Goal: Task Accomplishment & Management: Use online tool/utility

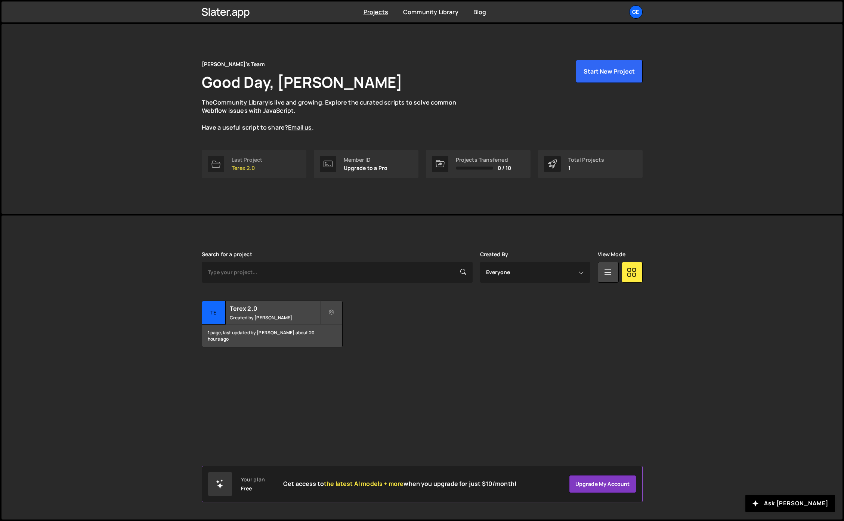
click at [256, 165] on p "Terex 2.0" at bounding box center [247, 168] width 31 height 6
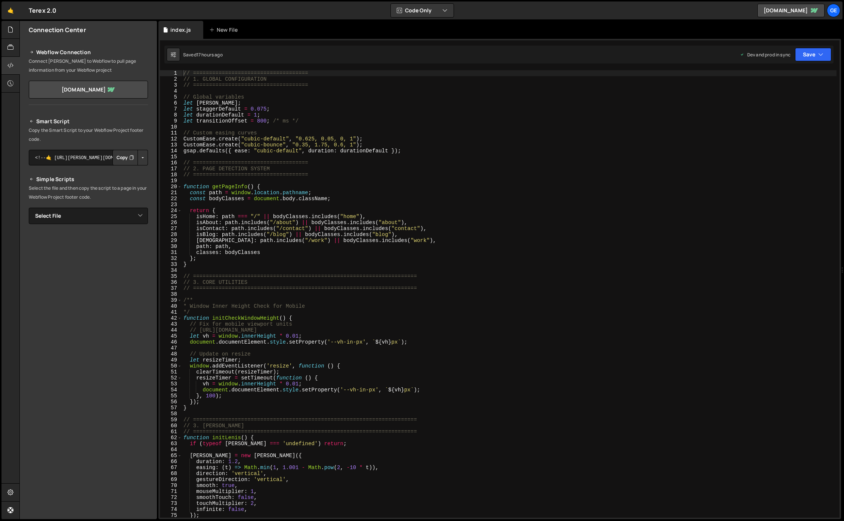
click at [314, 332] on div "// ==================================== // 1. GLOBAL CONFIGURATION // =========…" at bounding box center [509, 300] width 655 height 460
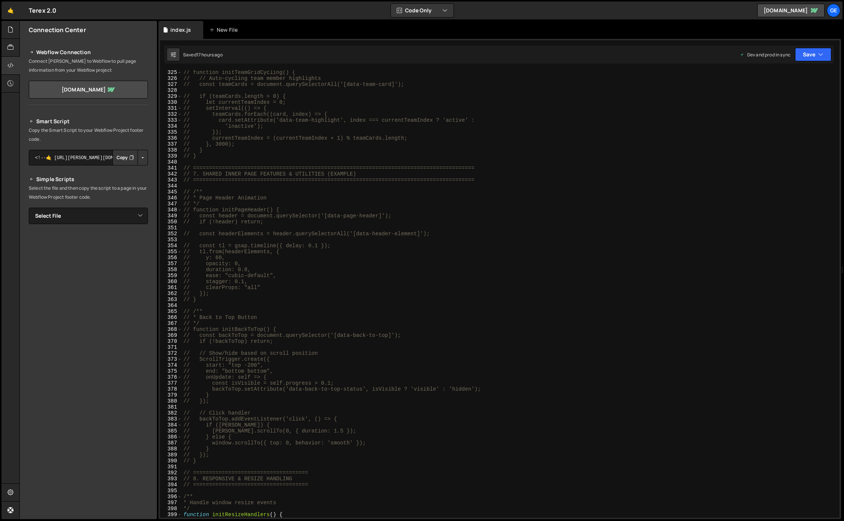
scroll to position [2091, 0]
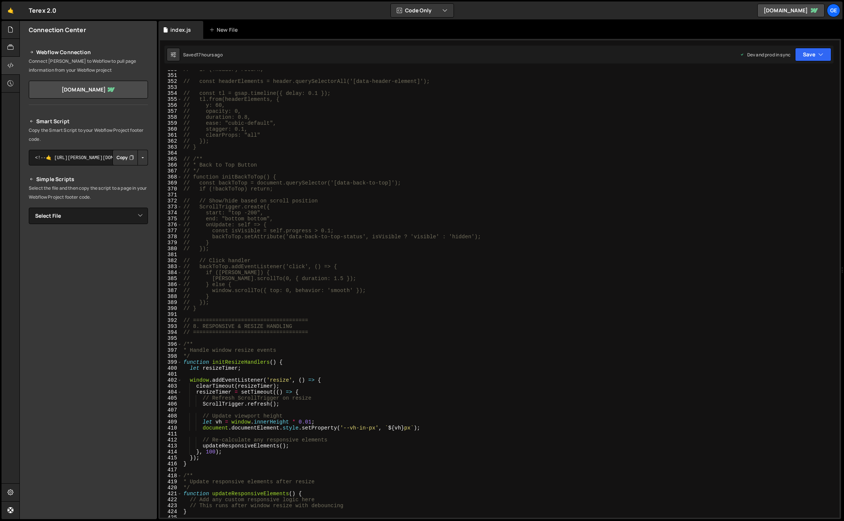
click at [315, 355] on div "// if (!header) return; // const headerElements = header.querySelectorAll('[dat…" at bounding box center [509, 297] width 655 height 460
type textarea "*/"
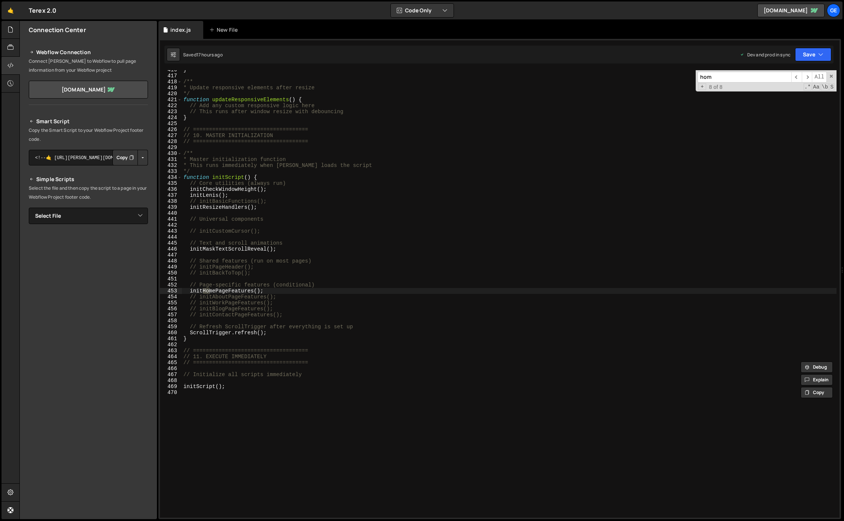
scroll to position [2485, 0]
type input "home"
click at [796, 78] on span "​" at bounding box center [797, 77] width 10 height 11
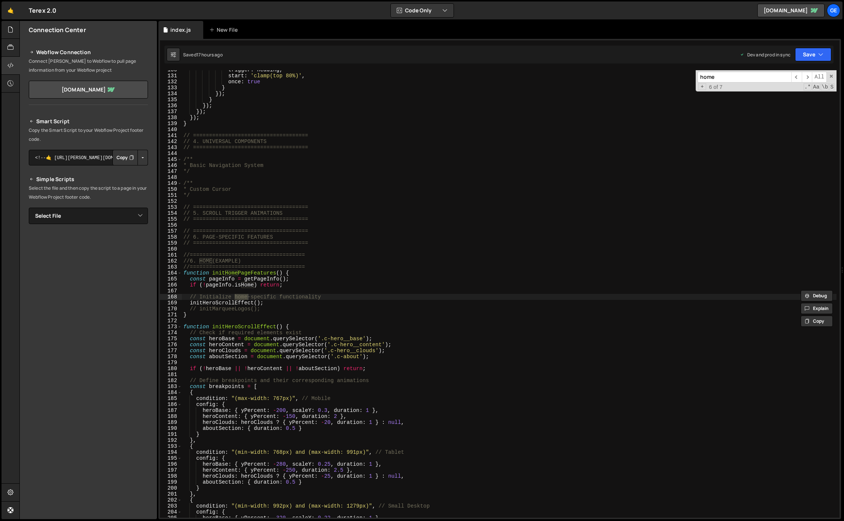
type textarea "initHeroScrollEffect();"
click at [288, 305] on div "trigger : heading , start : 'clamp(top 80%)' , once : true } }) ; } }) ; }) ; }…" at bounding box center [509, 297] width 655 height 460
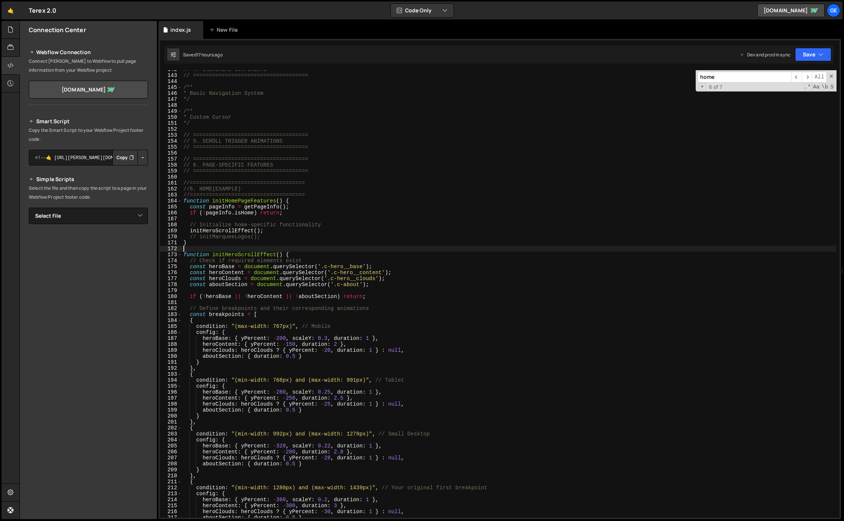
click at [192, 248] on div "// 4. UNIVERSAL COMPONENTS // ==================================== /** * Basic …" at bounding box center [509, 297] width 655 height 460
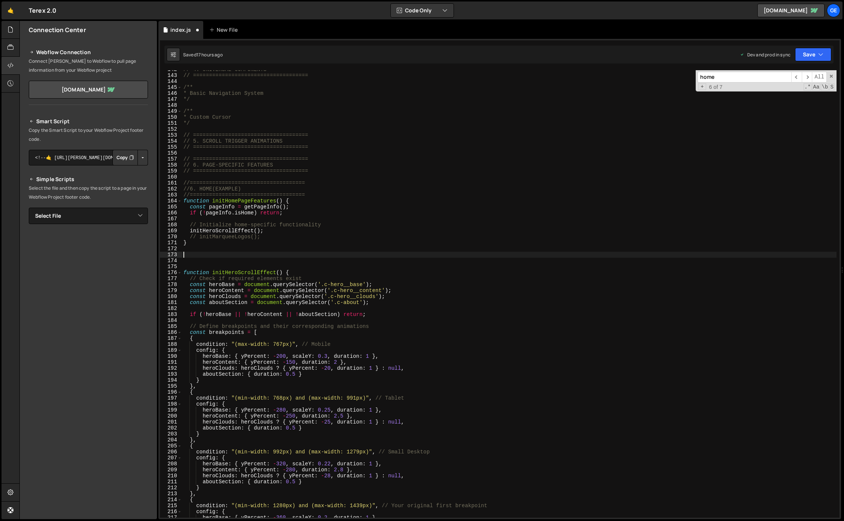
paste textarea "}"
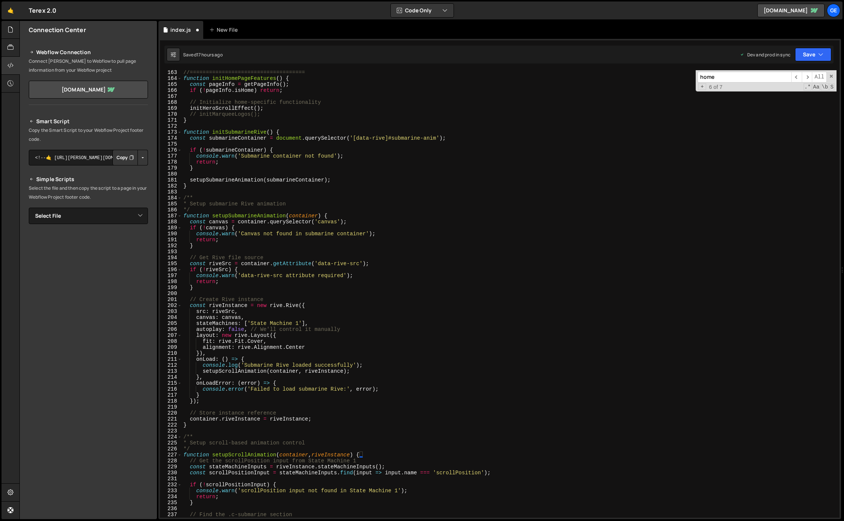
scroll to position [666, 0]
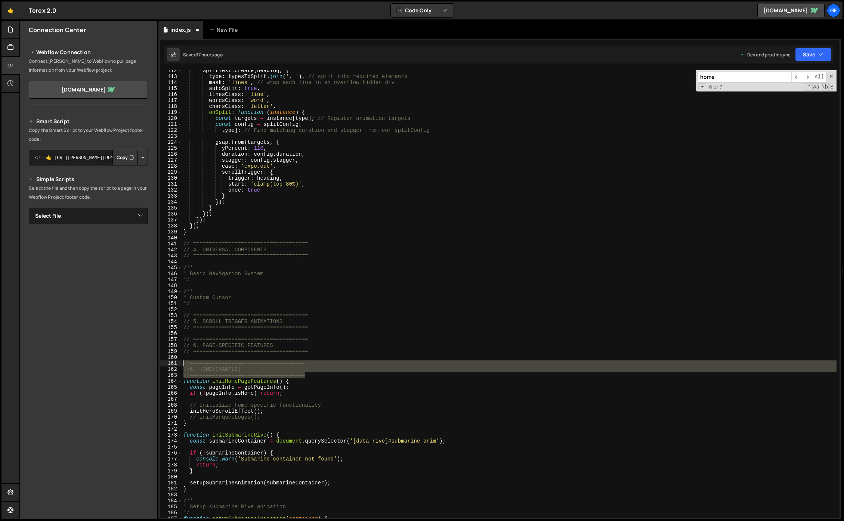
drag, startPoint x: 308, startPoint y: 375, endPoint x: 184, endPoint y: 366, distance: 124.8
click at [184, 366] on div "SplitText . create ( heading , { type : typesToSplit . join ( ', ' ) , // split…" at bounding box center [509, 298] width 655 height 460
type textarea "//==================================== //6. HOME(EXAMPLE)"
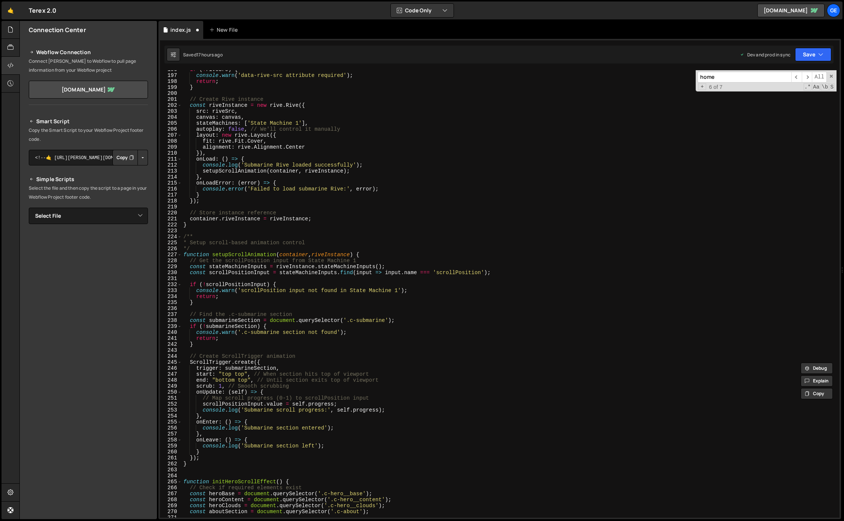
scroll to position [1209, 0]
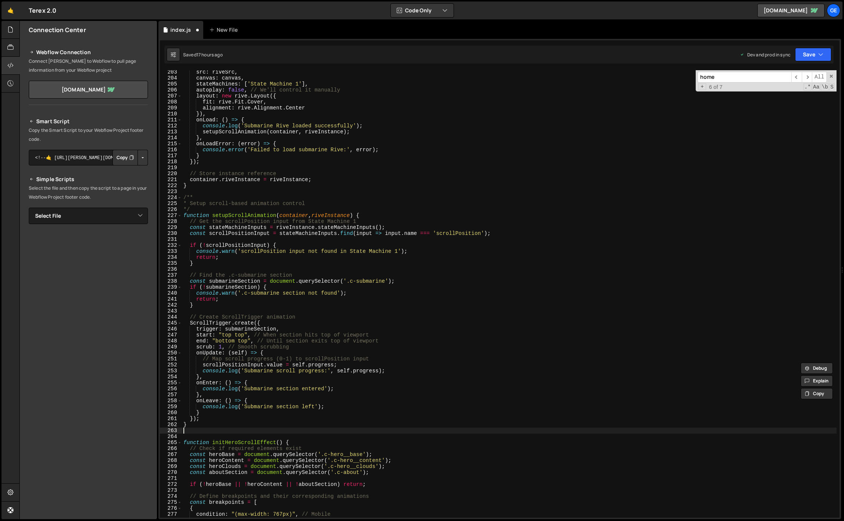
click at [221, 432] on div "src : riveSrc , canvas : canvas , stateMachines : [ 'State Machine 1' ] , autop…" at bounding box center [509, 299] width 655 height 460
paste textarea "//===================================="
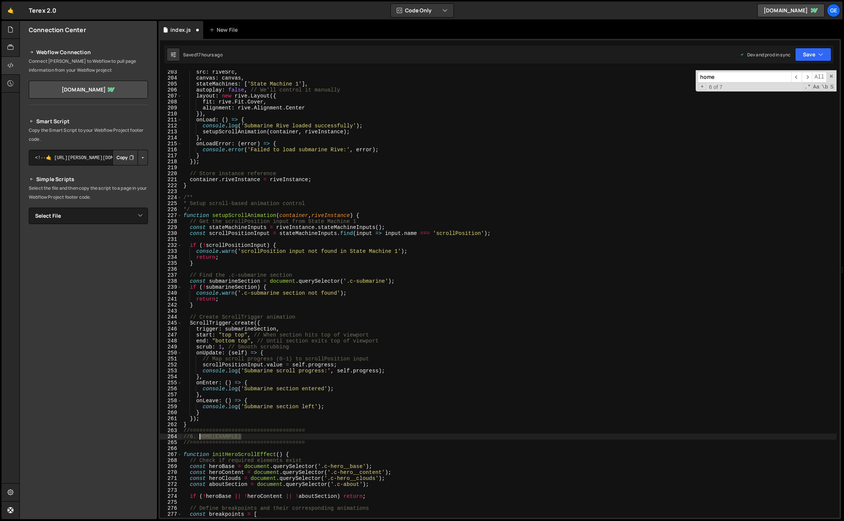
drag, startPoint x: 246, startPoint y: 436, endPoint x: 200, endPoint y: 436, distance: 46.0
click at [200, 436] on div "src : riveSrc , canvas : canvas , stateMachines : [ 'State Machine 1' ] , autop…" at bounding box center [509, 299] width 655 height 460
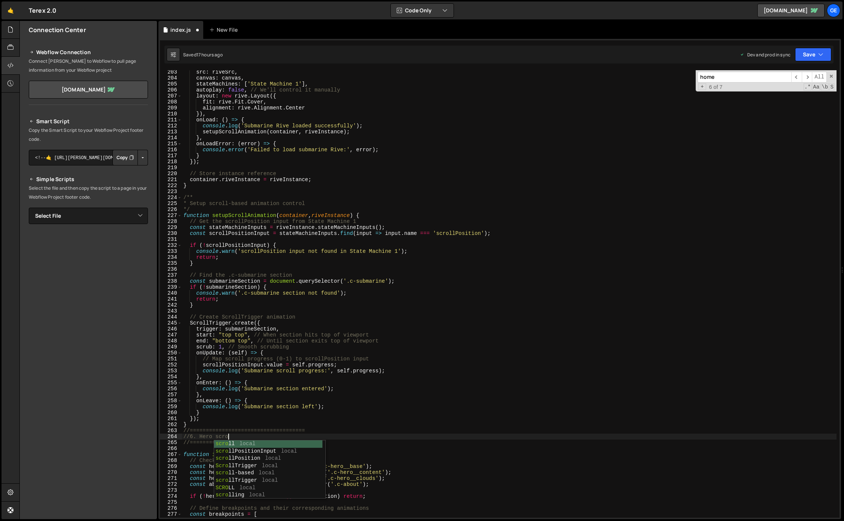
scroll to position [0, 3]
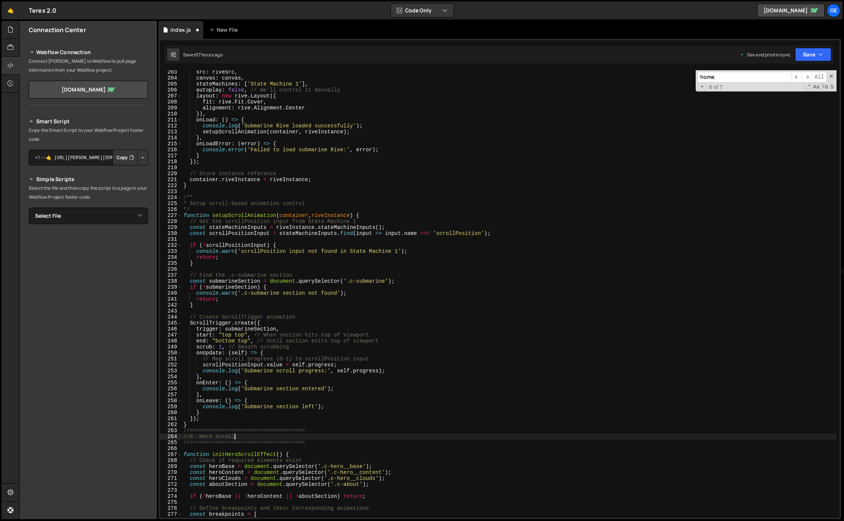
click at [431, 389] on div "src : riveSrc , canvas : canvas , stateMachines : [ 'State Machine 1' ] , autop…" at bounding box center [509, 299] width 655 height 460
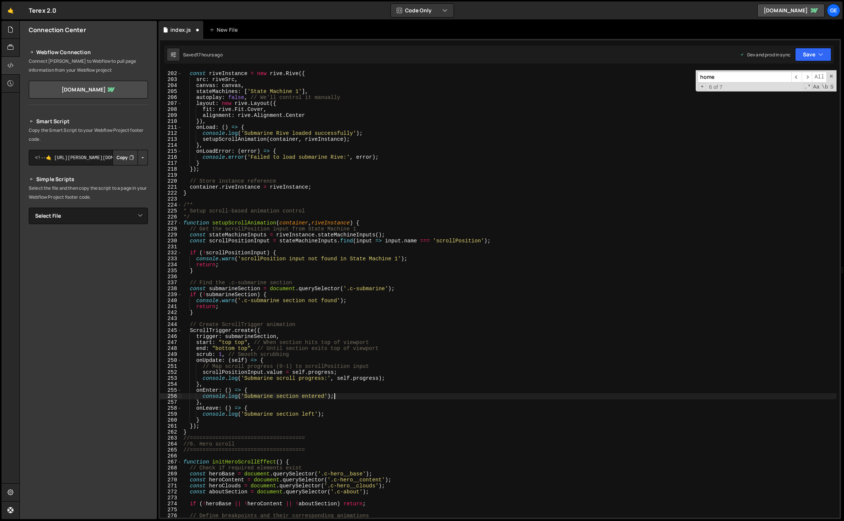
click at [200, 431] on div "// Create Rive instance const riveInstance = new rive . Rive ({ src : riveSrc ,…" at bounding box center [509, 295] width 655 height 460
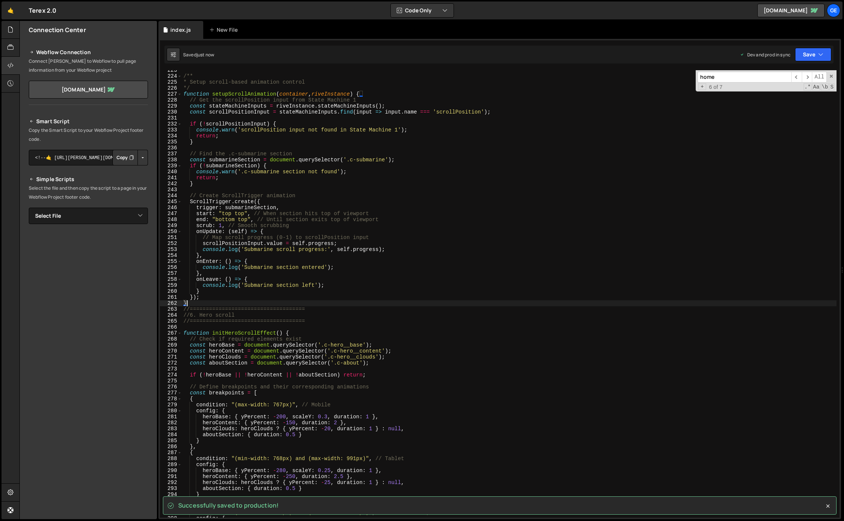
scroll to position [1331, 0]
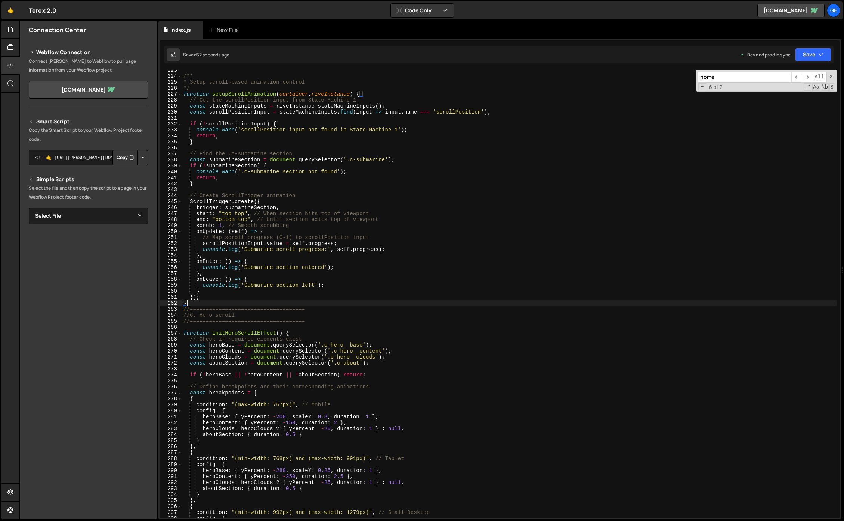
click at [361, 268] on div "/** * Setup scroll-based animation control */ function setupScrollAnimation ( c…" at bounding box center [509, 297] width 655 height 460
click at [58, 438] on div "Connection Center Webflow Connection Connect [PERSON_NAME] to Webflow to pull p…" at bounding box center [88, 270] width 137 height 499
click at [259, 409] on div "/** * Setup scroll-based animation control */ function setupScrollAnimation ( c…" at bounding box center [509, 297] width 655 height 460
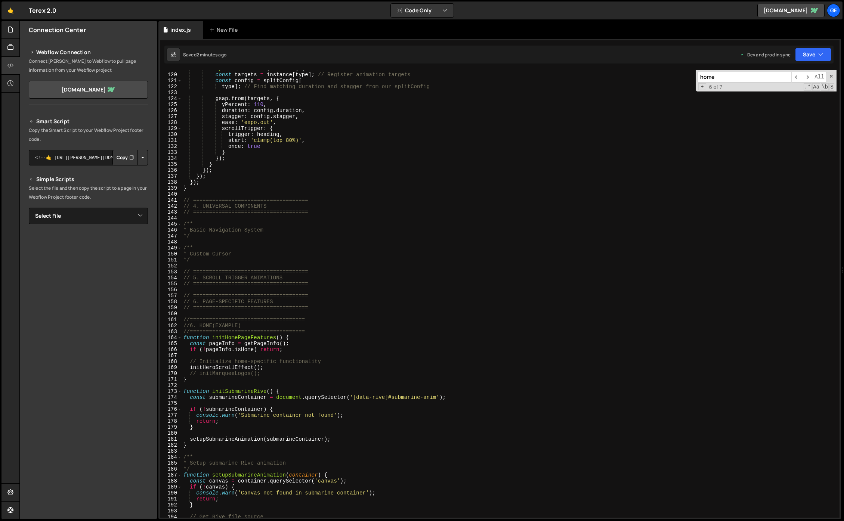
scroll to position [800, 0]
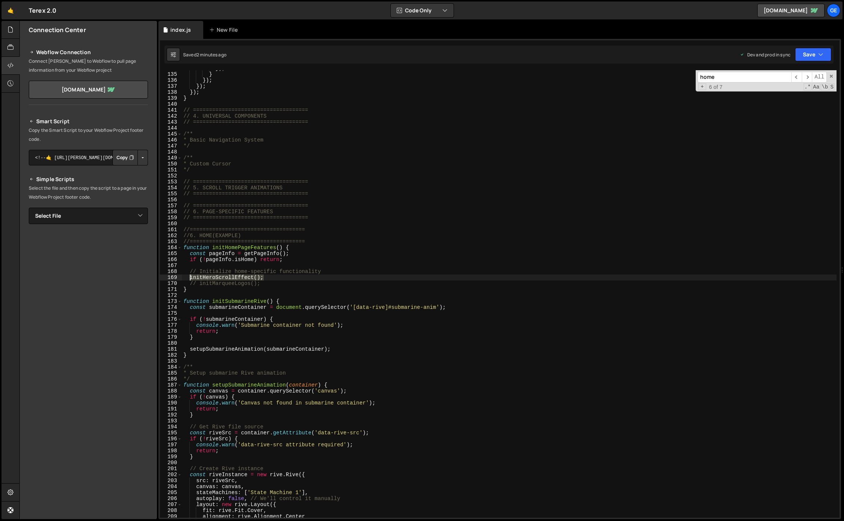
drag, startPoint x: 269, startPoint y: 278, endPoint x: 189, endPoint y: 278, distance: 79.2
click at [189, 278] on div "}) ; } }) ; }) ; }) ; } // ==================================== // 4. UNIVERSAL…" at bounding box center [509, 295] width 655 height 460
click at [282, 281] on div "}) ; } }) ; }) ; }) ; } // ==================================== // 4. UNIVERSAL…" at bounding box center [509, 294] width 655 height 448
click at [283, 300] on div "}) ; } }) ; }) ; }) ; } // ==================================== // 4. UNIVERSAL…" at bounding box center [509, 295] width 655 height 460
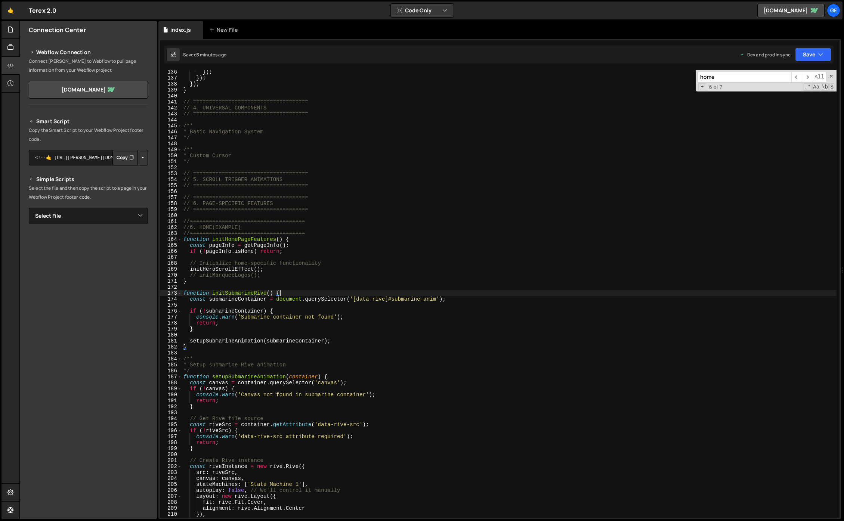
scroll to position [833, 0]
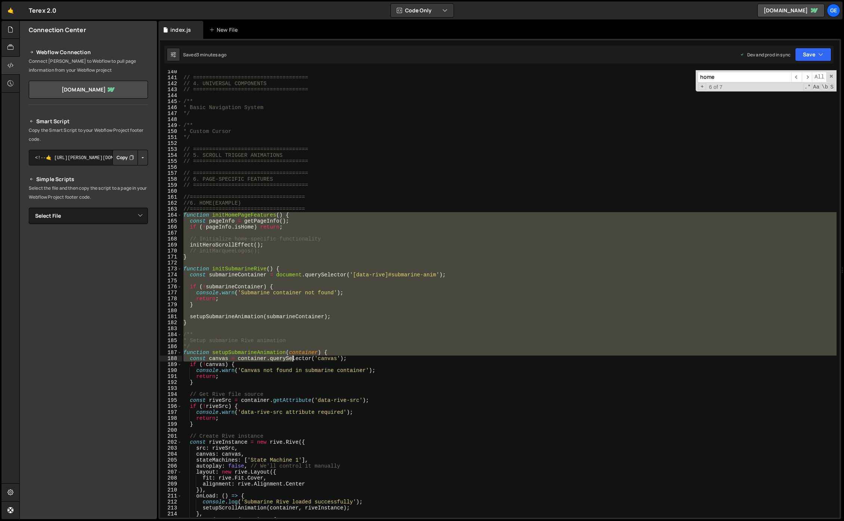
drag, startPoint x: 184, startPoint y: 216, endPoint x: 293, endPoint y: 361, distance: 181.0
click at [293, 361] on div "// ==================================== // 4. UNIVERSAL COMPONENTS // =========…" at bounding box center [509, 299] width 655 height 460
click at [55, 434] on div "Connection Center Webflow Connection Connect [PERSON_NAME] to Webflow to pull p…" at bounding box center [88, 270] width 137 height 499
click at [414, 306] on div "// ==================================== // 4. UNIVERSAL COMPONENTS // =========…" at bounding box center [509, 294] width 655 height 448
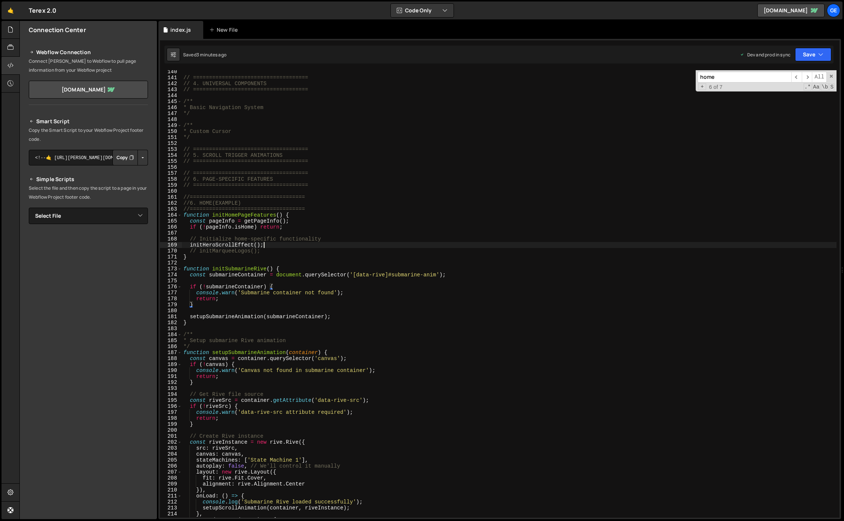
click at [269, 246] on div "// ==================================== // 4. UNIVERSAL COMPONENTS // =========…" at bounding box center [509, 299] width 655 height 460
type textarea "initHeroScrollEffect();"
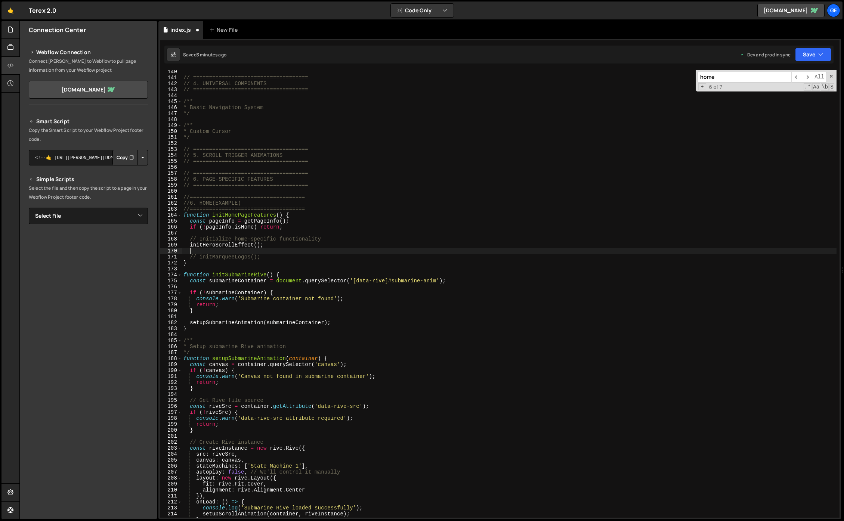
paste textarea "initSubmarineRive();"
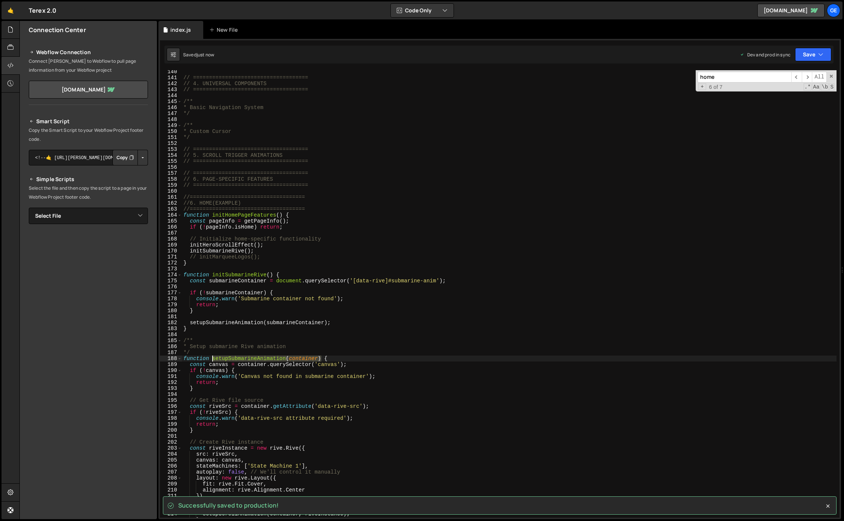
drag, startPoint x: 321, startPoint y: 360, endPoint x: 213, endPoint y: 360, distance: 107.6
click at [213, 360] on div "// ==================================== // 4. UNIVERSAL COMPONENTS // =========…" at bounding box center [509, 299] width 655 height 460
type textarea "function setupSubmarineAnimation(container) {"
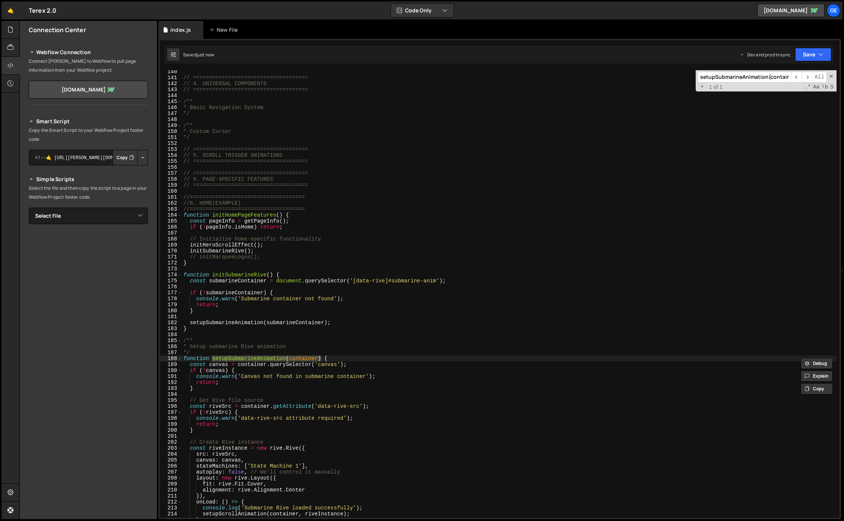
scroll to position [0, 7]
click at [297, 360] on div "// ==================================== // 4. UNIVERSAL COMPONENTS // =========…" at bounding box center [509, 294] width 655 height 448
drag, startPoint x: 286, startPoint y: 359, endPoint x: 213, endPoint y: 358, distance: 72.9
click at [213, 358] on div "// ==================================== // 4. UNIVERSAL COMPONENTS // =========…" at bounding box center [509, 299] width 655 height 460
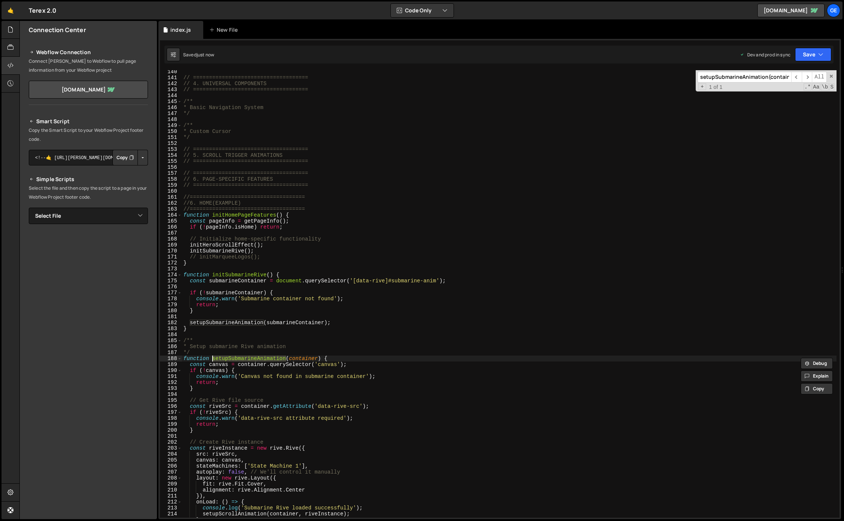
type input "setupSubmarineAnimation"
click at [808, 75] on span "​" at bounding box center [807, 77] width 10 height 11
click at [349, 334] on div "// ==================================== // 4. UNIVERSAL COMPONENTS // =========…" at bounding box center [509, 299] width 655 height 460
click at [309, 322] on div "// ==================================== // 4. UNIVERSAL COMPONENTS // =========…" at bounding box center [509, 299] width 655 height 460
type textarea "setupSubmarineAnimation(submarineContainer);"
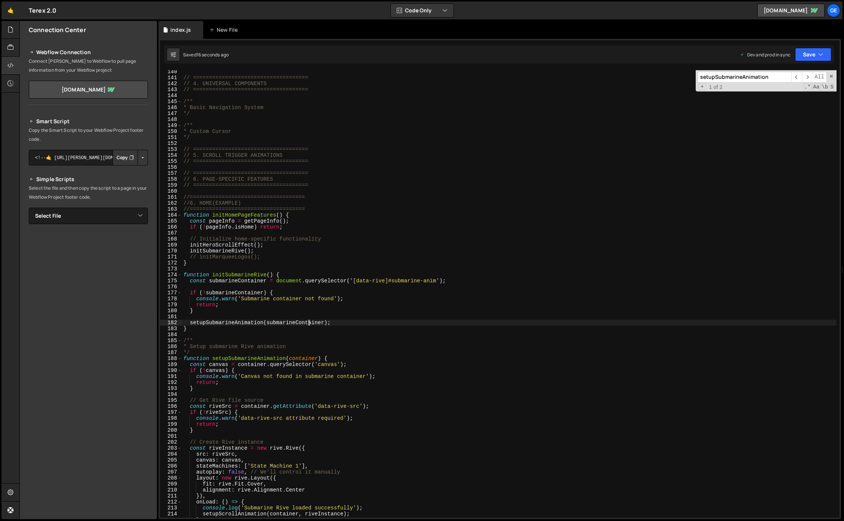
click at [300, 322] on div "// ==================================== // 4. UNIVERSAL COMPONENTS // =========…" at bounding box center [509, 299] width 655 height 460
click at [369, 271] on div "// ==================================== // 4. UNIVERSAL COMPONENTS // =========…" at bounding box center [509, 299] width 655 height 460
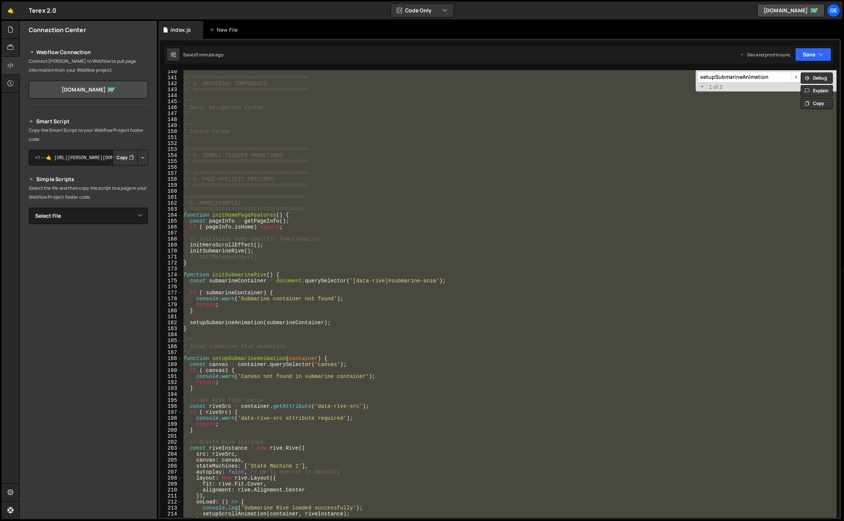
click at [472, 361] on div "// ==================================== // 4. UNIVERSAL COMPONENTS // =========…" at bounding box center [509, 294] width 655 height 448
type textarea "function setupSubmarineAnimation(container) {"
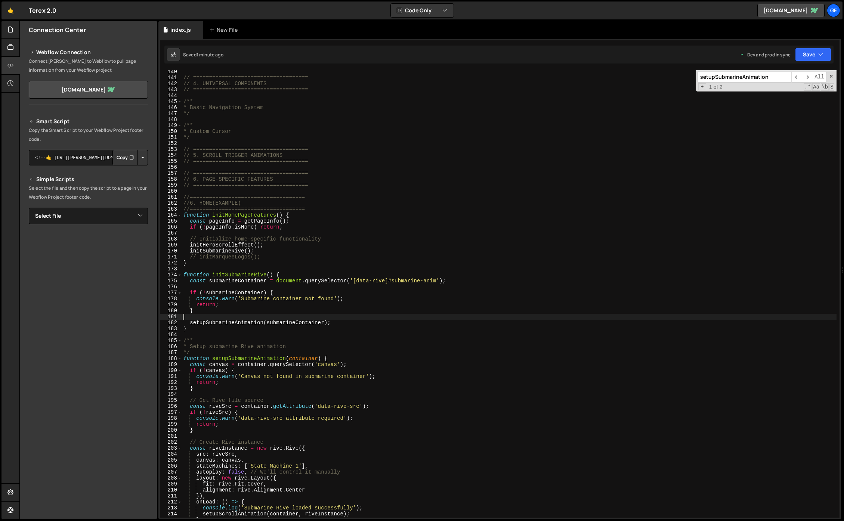
click at [435, 320] on div "// ==================================== // 4. UNIVERSAL COMPONENTS // =========…" at bounding box center [509, 299] width 655 height 460
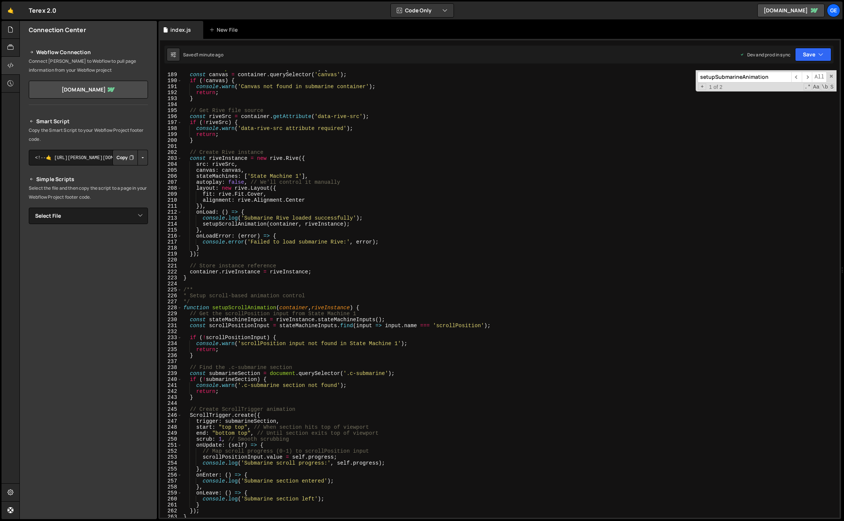
scroll to position [1154, 0]
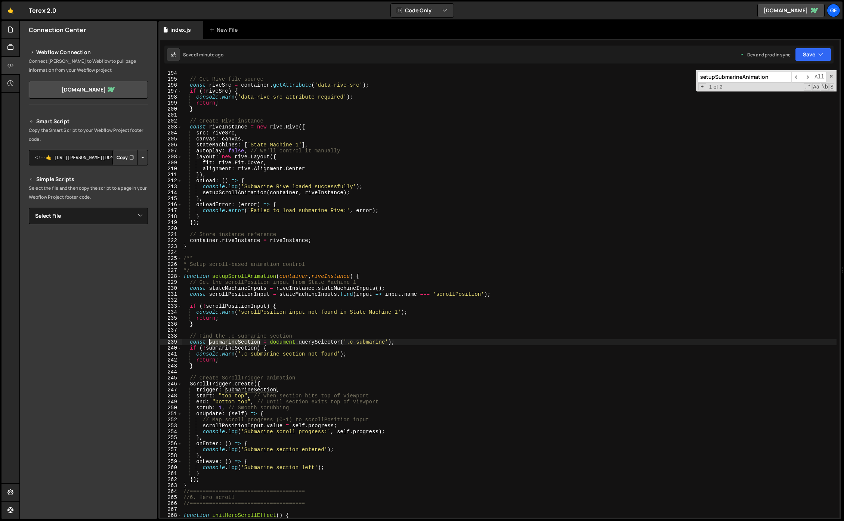
drag, startPoint x: 260, startPoint y: 343, endPoint x: 210, endPoint y: 343, distance: 49.7
click at [210, 343] on div "// Get Rive file source const riveSrc = container . getAttribute ( 'data-rive-s…" at bounding box center [509, 300] width 655 height 460
type textarea "const submarineSection = document.querySelector('.c-submarine');"
type input "submarineSection"
click at [795, 77] on span "​" at bounding box center [797, 77] width 10 height 11
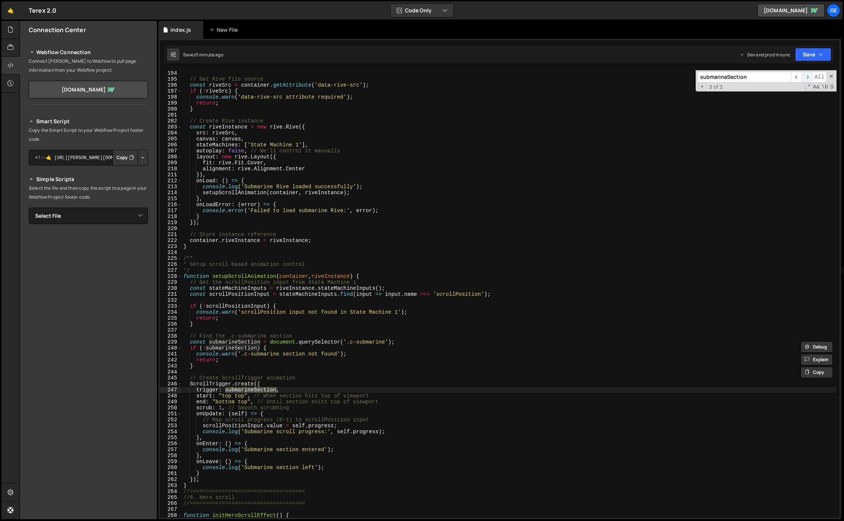
click at [803, 76] on span "​" at bounding box center [807, 77] width 10 height 11
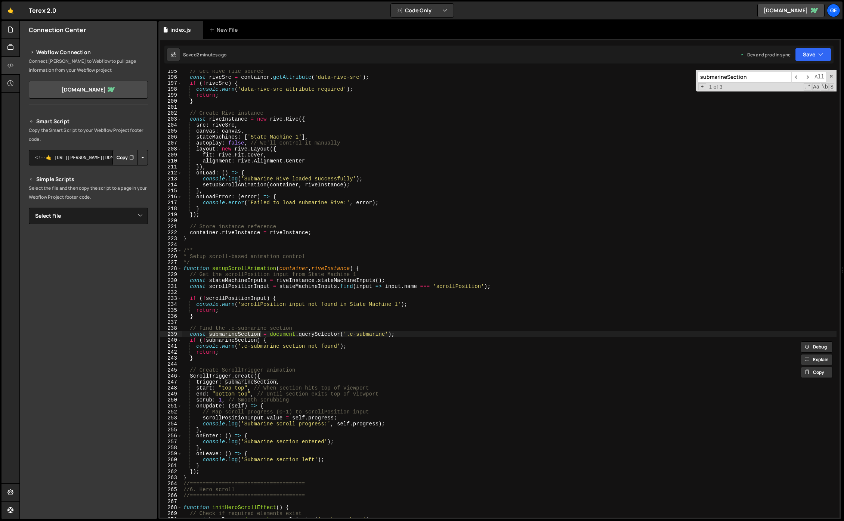
scroll to position [1167, 0]
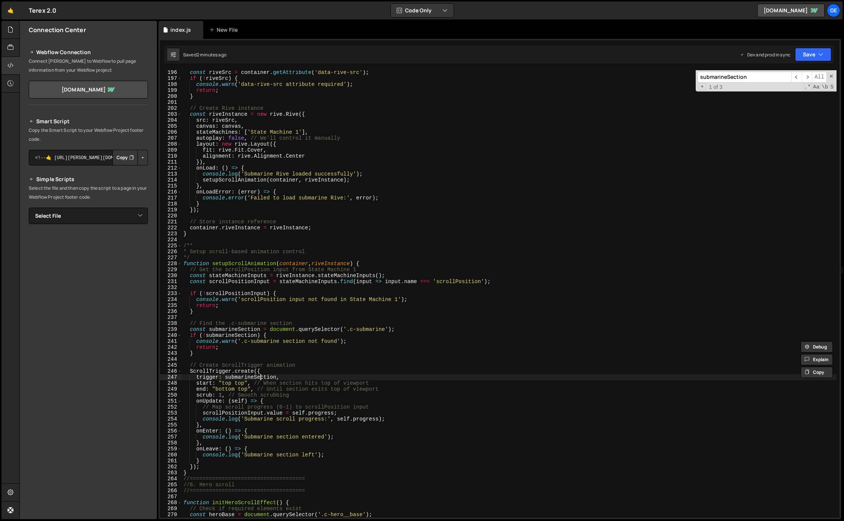
click at [261, 379] on div "const riveSrc = container . getAttribute ( 'data-rive-src' ) ; if ( ! riveSrc )…" at bounding box center [509, 300] width 655 height 460
drag, startPoint x: 276, startPoint y: 378, endPoint x: 225, endPoint y: 380, distance: 50.9
click at [225, 380] on div "const riveSrc = container . getAttribute ( 'data-rive-src' ) ; if ( ! riveSrc )…" at bounding box center [509, 300] width 655 height 460
paste textarea "c-about"
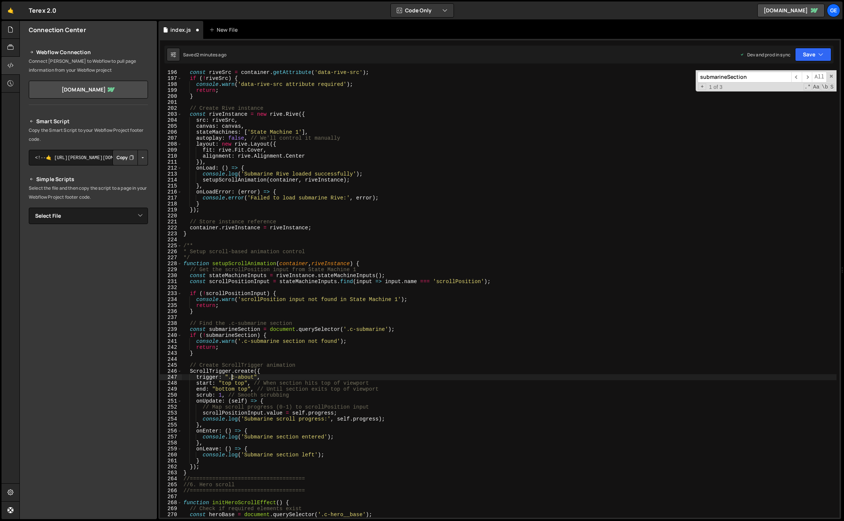
click at [404, 388] on div "const riveSrc = container . getAttribute ( 'data-rive-src' ) ; if ( ! riveSrc )…" at bounding box center [509, 300] width 655 height 460
click at [296, 392] on div "const riveSrc = container . getAttribute ( 'data-rive-src' ) ; if ( ! riveSrc )…" at bounding box center [509, 300] width 655 height 460
click at [279, 404] on div "const riveSrc = container . getAttribute ( 'data-rive-src' ) ; if ( ! riveSrc )…" at bounding box center [509, 300] width 655 height 460
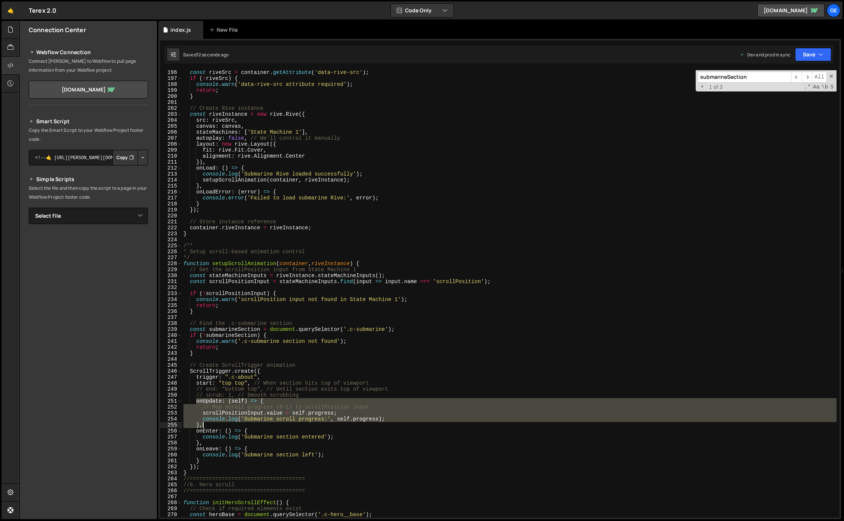
drag, startPoint x: 197, startPoint y: 402, endPoint x: 210, endPoint y: 425, distance: 27.3
click at [210, 425] on div "const riveSrc = container . getAttribute ( 'data-rive-src' ) ; if ( ! riveSrc )…" at bounding box center [509, 300] width 655 height 460
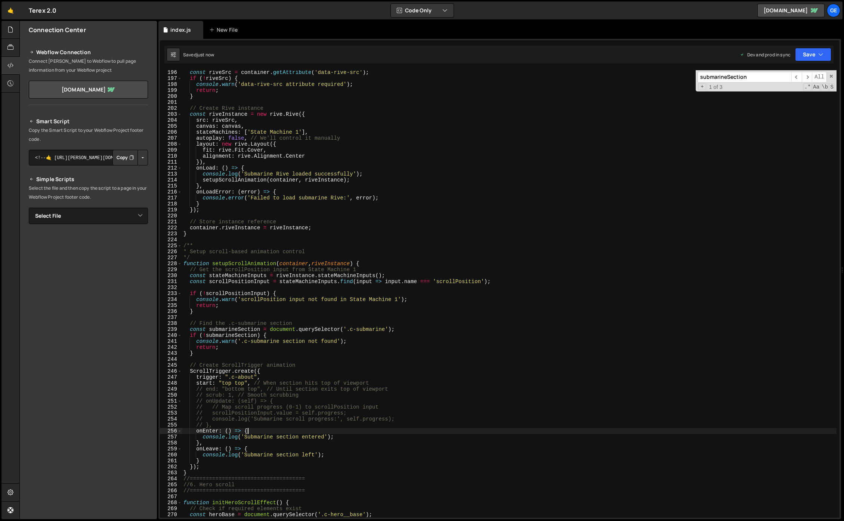
click at [305, 429] on div "const riveSrc = container . getAttribute ( 'data-rive-src' ) ; if ( ! riveSrc )…" at bounding box center [509, 300] width 655 height 460
click at [215, 469] on div "const riveSrc = container . getAttribute ( 'data-rive-src' ) ; if ( ! riveSrc )…" at bounding box center [509, 300] width 655 height 460
click at [203, 473] on div "const riveSrc = container . getAttribute ( 'data-rive-src' ) ; if ( ! riveSrc )…" at bounding box center [509, 300] width 655 height 460
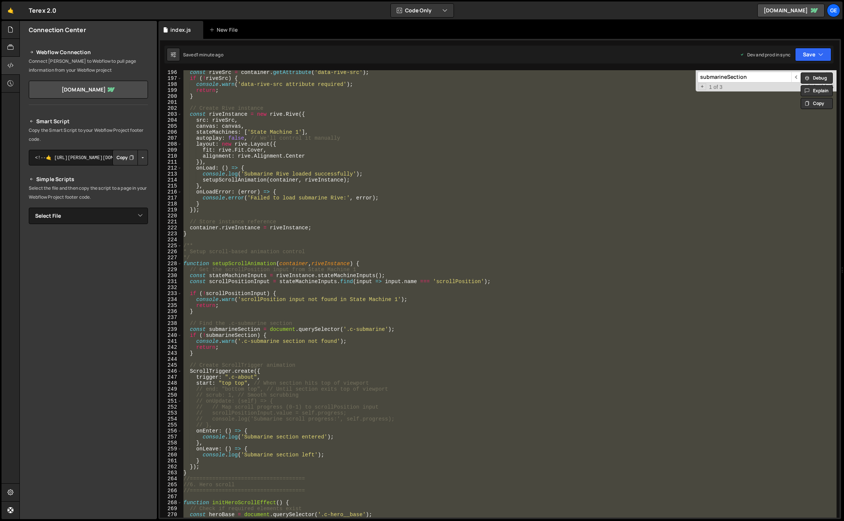
click at [326, 225] on div "const riveSrc = container . getAttribute ( 'data-rive-src' ) ; if ( ! riveSrc )…" at bounding box center [509, 294] width 655 height 448
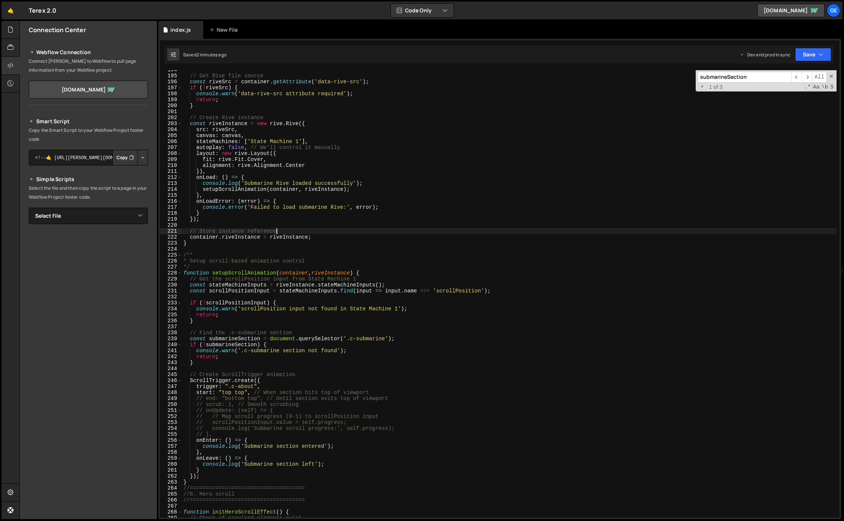
scroll to position [1130, 0]
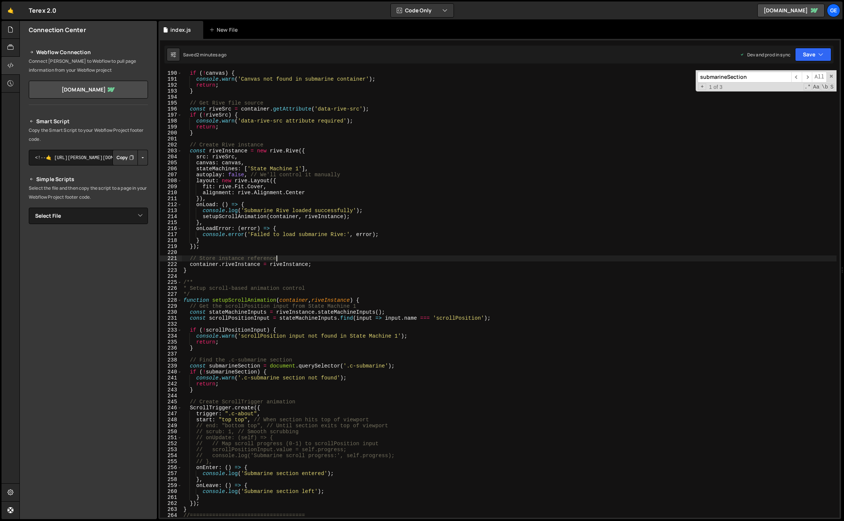
click at [358, 174] on div "if ( ! canvas ) { console . warn ( 'Canvas not found in submarine container' ) …" at bounding box center [509, 300] width 655 height 460
click at [312, 337] on div "if ( ! canvas ) { console . warn ( 'Canvas not found in submarine container' ) …" at bounding box center [509, 300] width 655 height 460
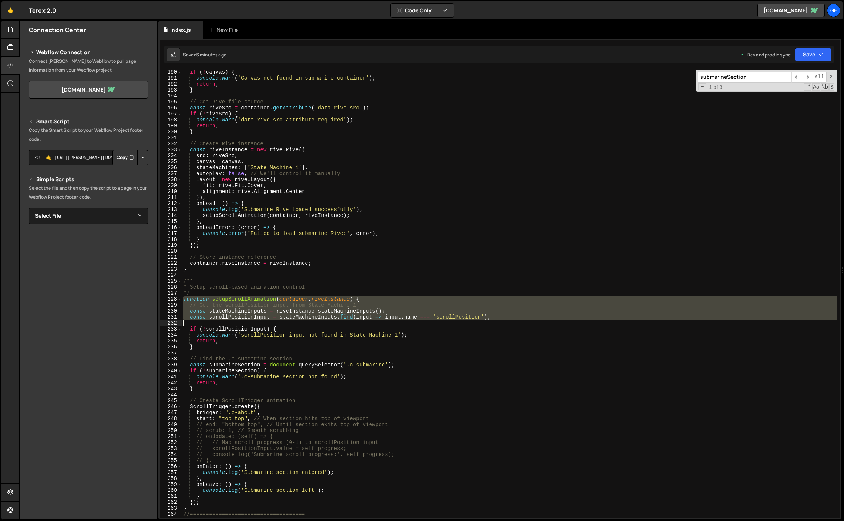
scroll to position [1227, 0]
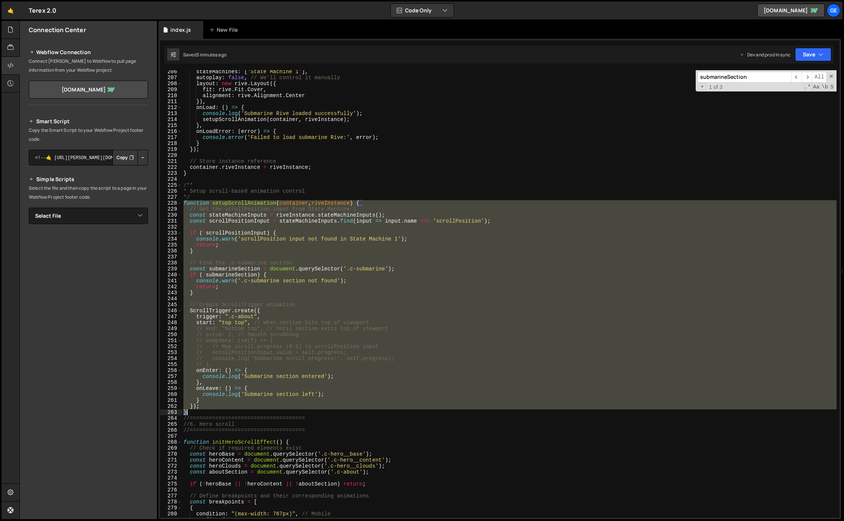
drag, startPoint x: 184, startPoint y: 301, endPoint x: 193, endPoint y: 411, distance: 110.3
click at [193, 411] on div "stateMachines : [ 'State Machine 1' ] , autoplay : false , // We'll control it …" at bounding box center [509, 299] width 655 height 460
paste textarea
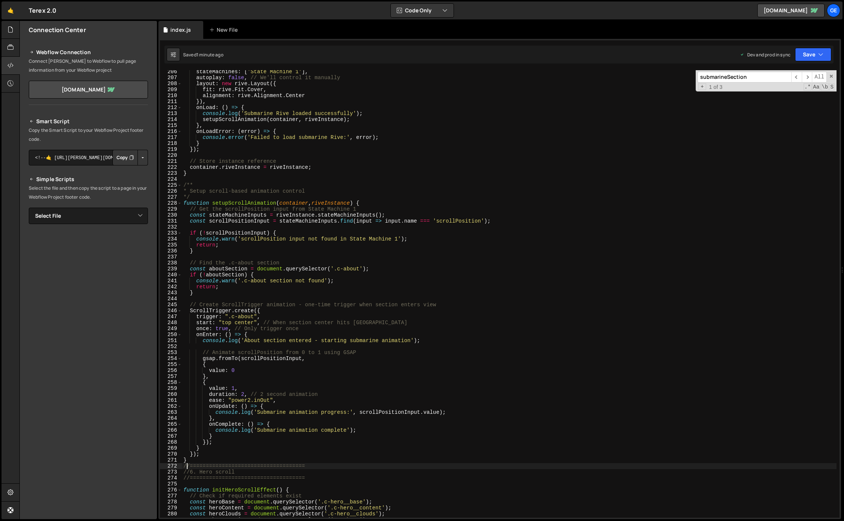
click at [344, 327] on div "stateMachines : [ 'State Machine 1' ] , autoplay : false , // We'll control it …" at bounding box center [509, 299] width 655 height 460
type textarea "once: true, // Only trigger once"
click at [433, 344] on div "stateMachines : [ 'State Machine 1' ] , autoplay : false , // We'll control it …" at bounding box center [509, 299] width 655 height 460
type input "input.nam"
drag, startPoint x: 482, startPoint y: 222, endPoint x: 438, endPoint y: 224, distance: 43.8
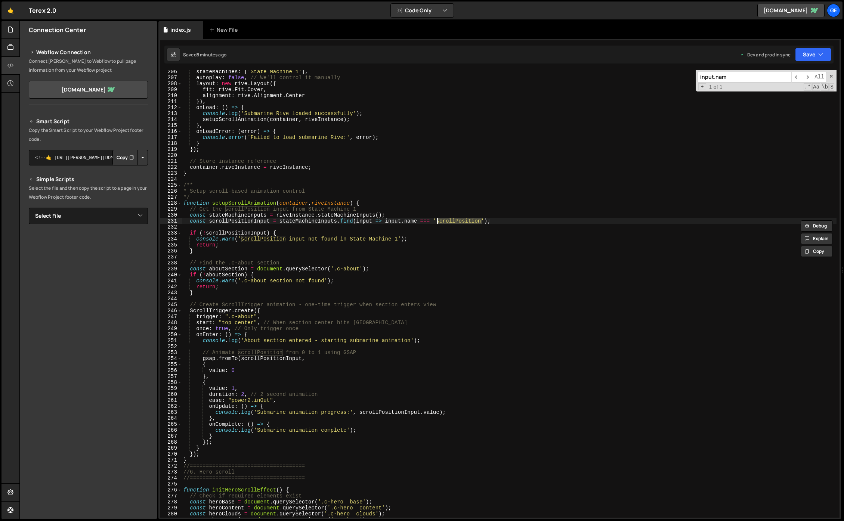
click at [438, 224] on div "stateMachines : [ 'State Machine 1' ] , autoplay : false , // We'll control it …" at bounding box center [509, 299] width 655 height 460
paste textarea "bump'"
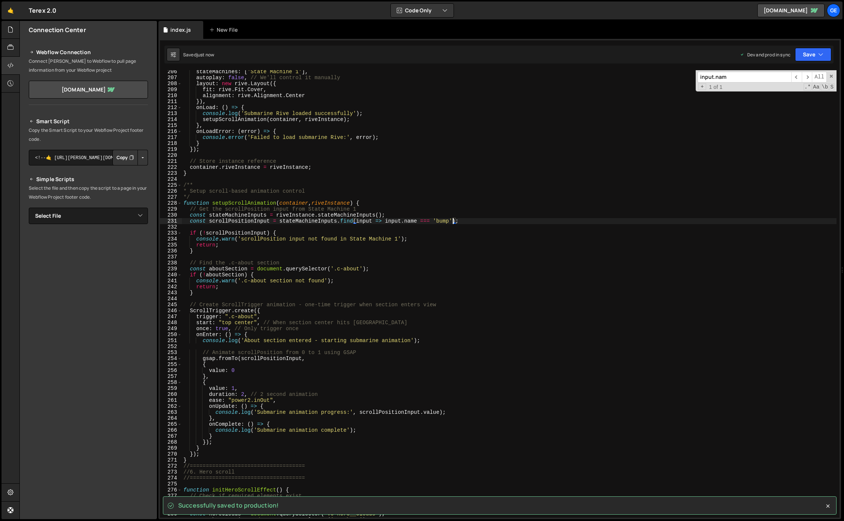
type textarea "const scrollPositionInput = stateMachineInputs.find(input => [DOMAIN_NAME] === …"
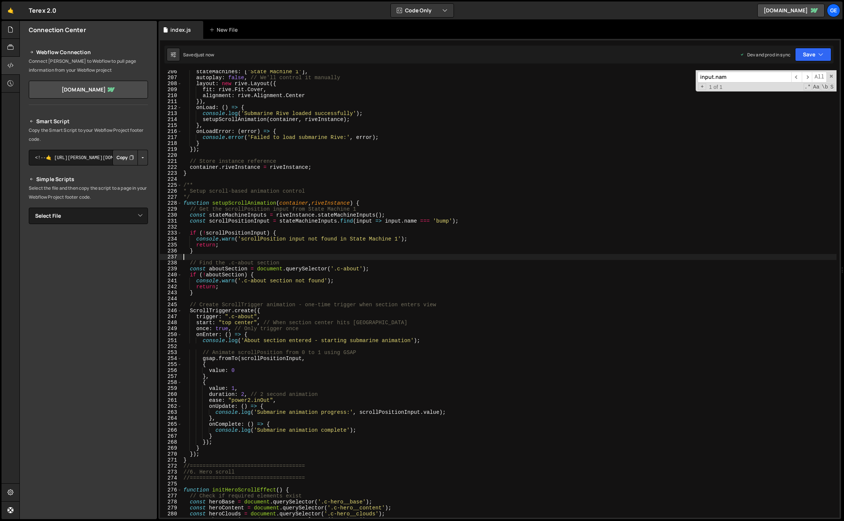
click at [487, 255] on div "stateMachines : [ 'State Machine 1' ] , autoplay : false , // We'll control it …" at bounding box center [509, 299] width 655 height 460
click at [551, 247] on div "stateMachines : [ 'State Machine 1' ] , autoplay : false , // We'll control it …" at bounding box center [509, 299] width 655 height 460
type textarea "return;"
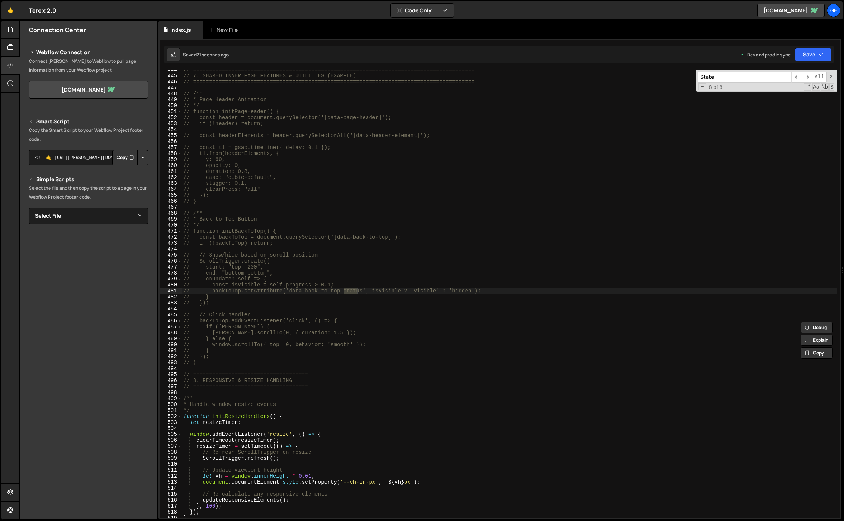
scroll to position [1002, 0]
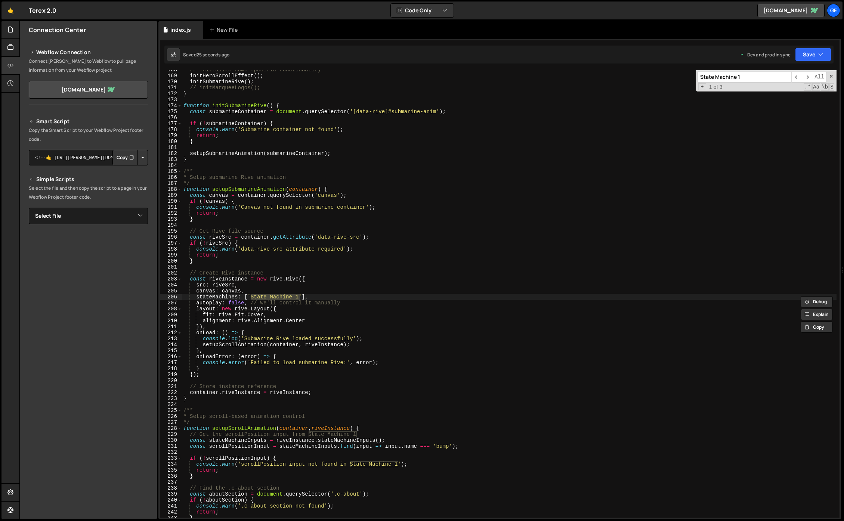
type input "State Machine 1"
click at [570, 276] on div "// Initialize home-specific functionality initHeroScrollEffect ( ) ; initSubmar…" at bounding box center [509, 297] width 655 height 460
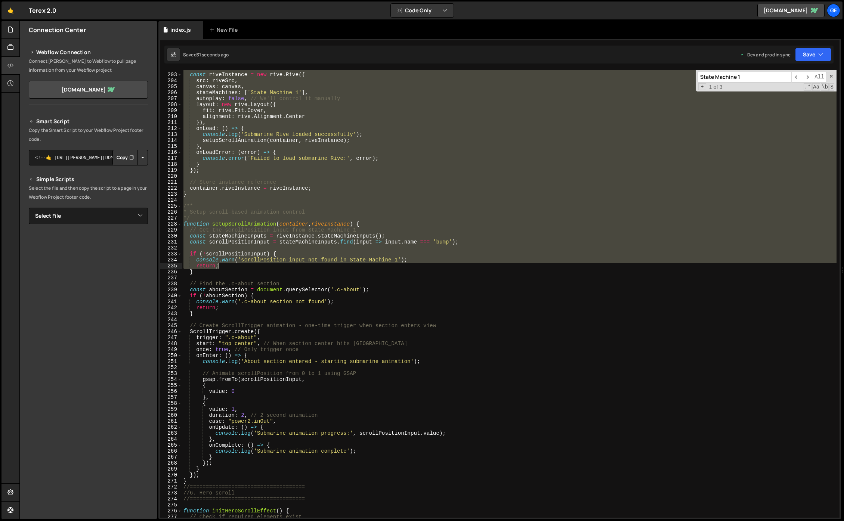
drag, startPoint x: 185, startPoint y: 197, endPoint x: 323, endPoint y: 265, distance: 153.9
click at [323, 265] on div "// Create Rive instance const riveInstance = new rive . Rive ({ src : riveSrc ,…" at bounding box center [509, 296] width 655 height 460
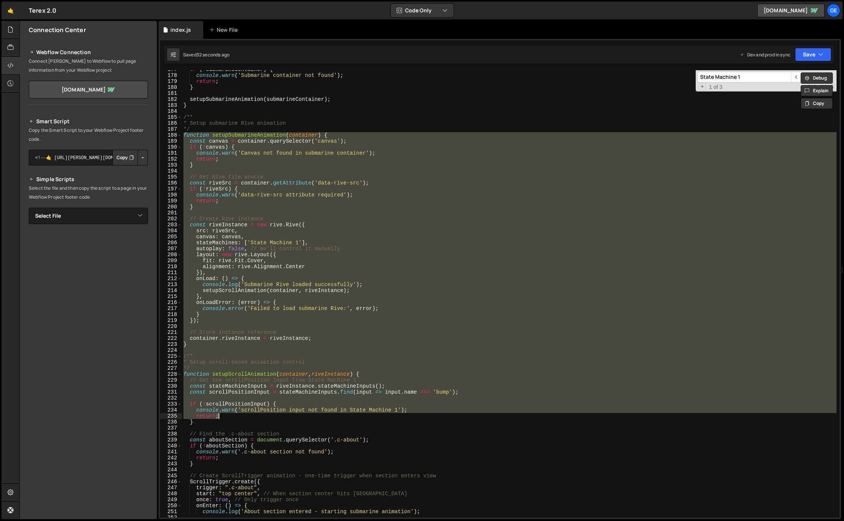
click at [323, 259] on div "if ( ! submarineContainer ) { console . warn ( 'Submarine container not found' …" at bounding box center [509, 294] width 655 height 448
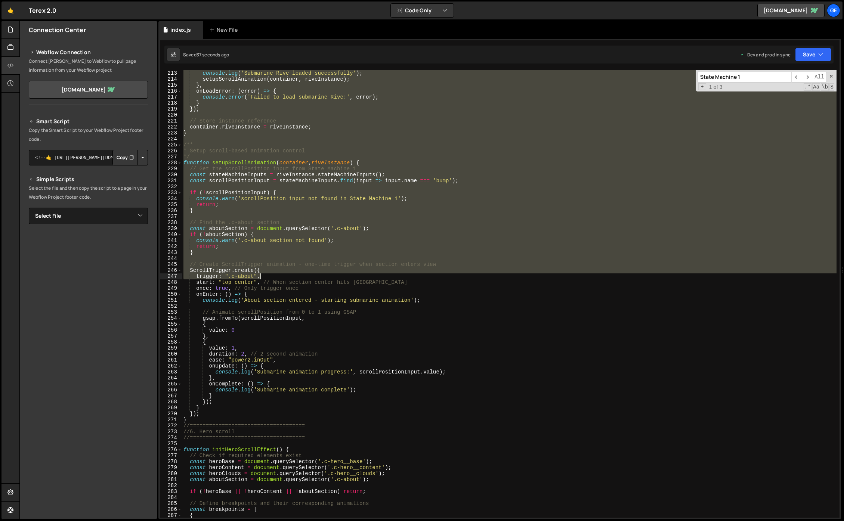
scroll to position [1268, 0]
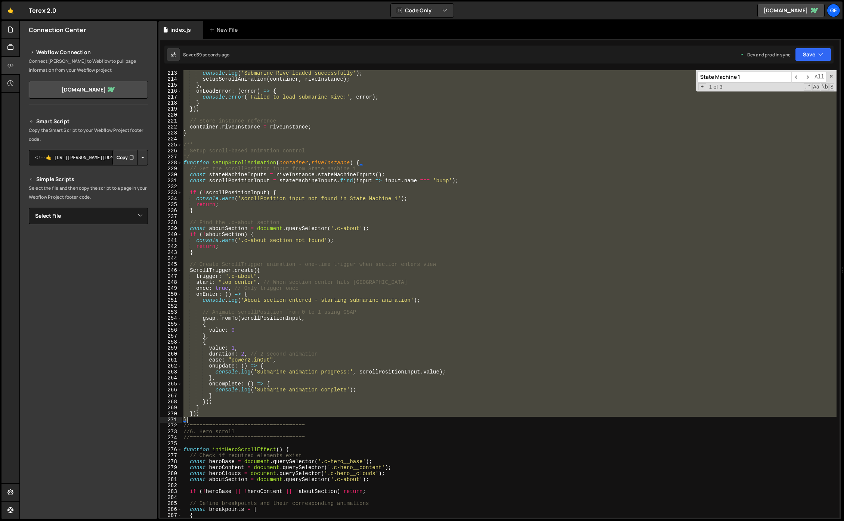
drag, startPoint x: 184, startPoint y: 228, endPoint x: 208, endPoint y: 418, distance: 191.8
click at [208, 418] on div "onLoad : ( ) => { console . log ( 'Submarine Rive loaded successfully' ) ; setu…" at bounding box center [509, 294] width 655 height 460
click at [454, 311] on div "onLoad : ( ) => { console . log ( 'Submarine Rive loaded successfully' ) ; setu…" at bounding box center [509, 294] width 655 height 448
type textarea "// Animate scrollPosition from 0 to 1 using GSAP"
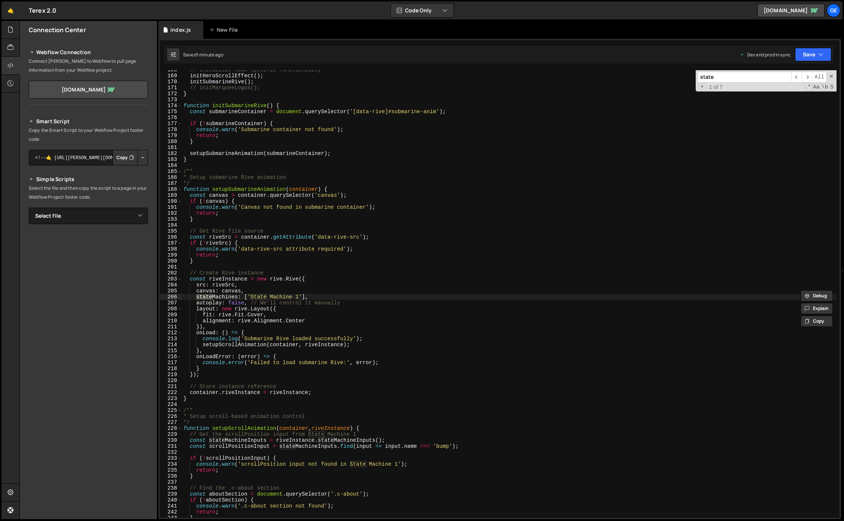
scroll to position [1002, 0]
type input "state"
drag, startPoint x: 300, startPoint y: 298, endPoint x: 250, endPoint y: 297, distance: 49.7
click at [250, 297] on div "// Initialize home-specific functionality initHeroScrollEffect ( ) ; initSubmar…" at bounding box center [509, 297] width 655 height 460
paste textarea "bumpy_car"
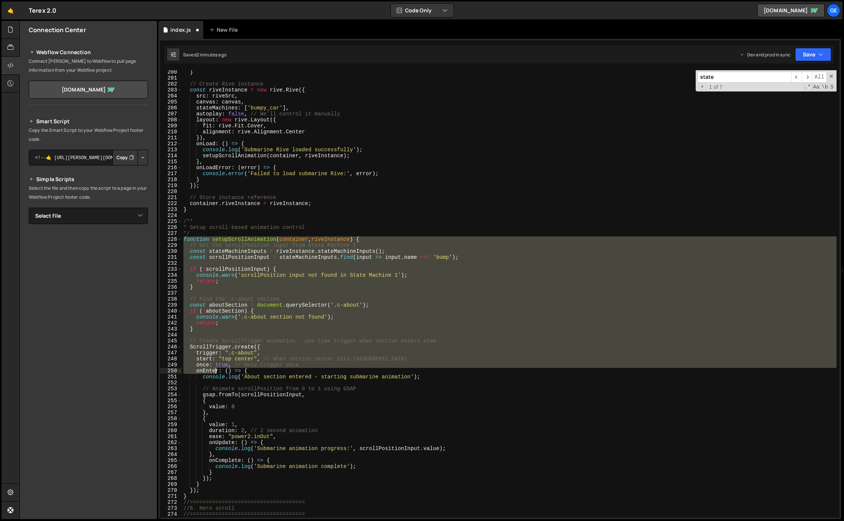
scroll to position [1191, 0]
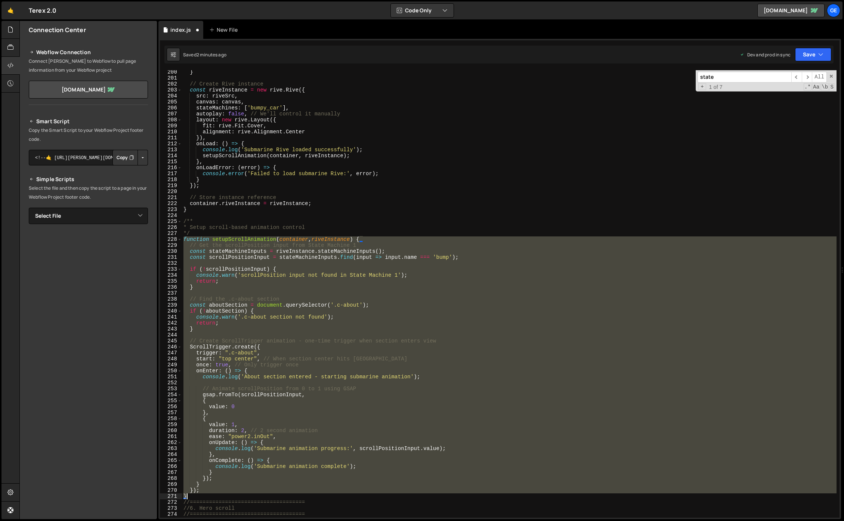
drag, startPoint x: 185, startPoint y: 359, endPoint x: 198, endPoint y: 497, distance: 138.5
click at [198, 497] on div "} // Create Rive instance const riveInstance = new rive . Rive ({ src : riveSrc…" at bounding box center [509, 299] width 655 height 460
paste textarea
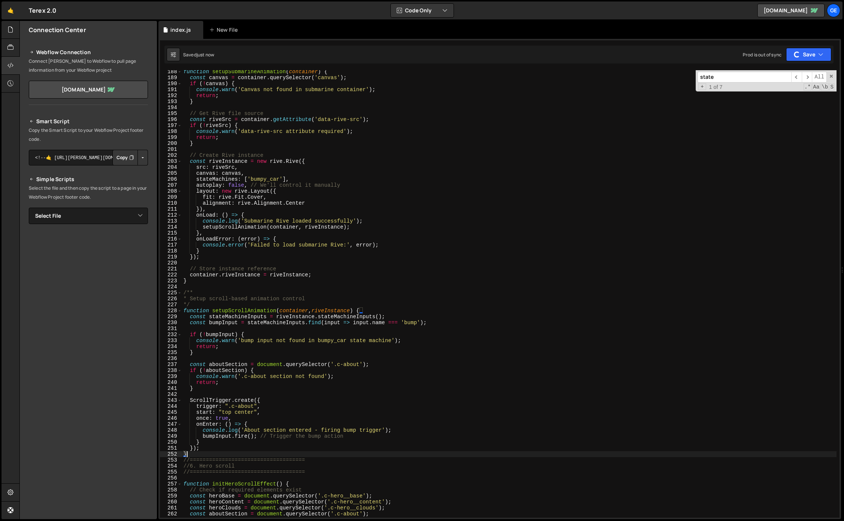
scroll to position [1120, 0]
click at [349, 353] on div "function setupSubmarineAnimation ( container ) { const canvas = container . que…" at bounding box center [509, 299] width 655 height 460
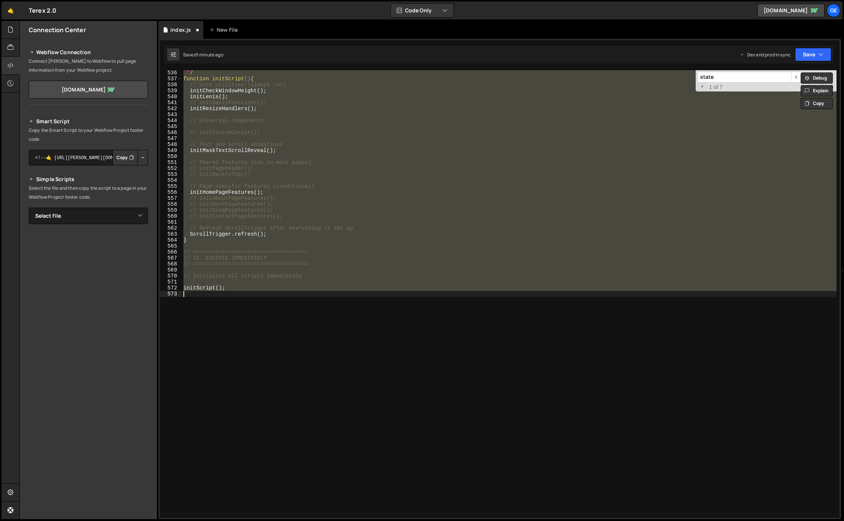
scroll to position [1152, 0]
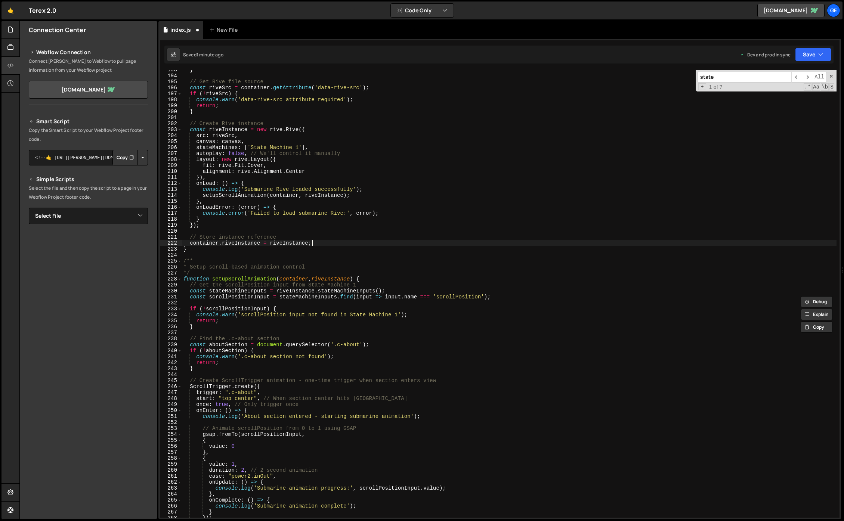
click at [521, 245] on div "} // Get Rive file source const riveSrc = container . getAttribute ( 'data-rive…" at bounding box center [509, 297] width 655 height 460
type textarea "container.riveInstance = riveInstance;"
